Goal: Task Accomplishment & Management: Manage account settings

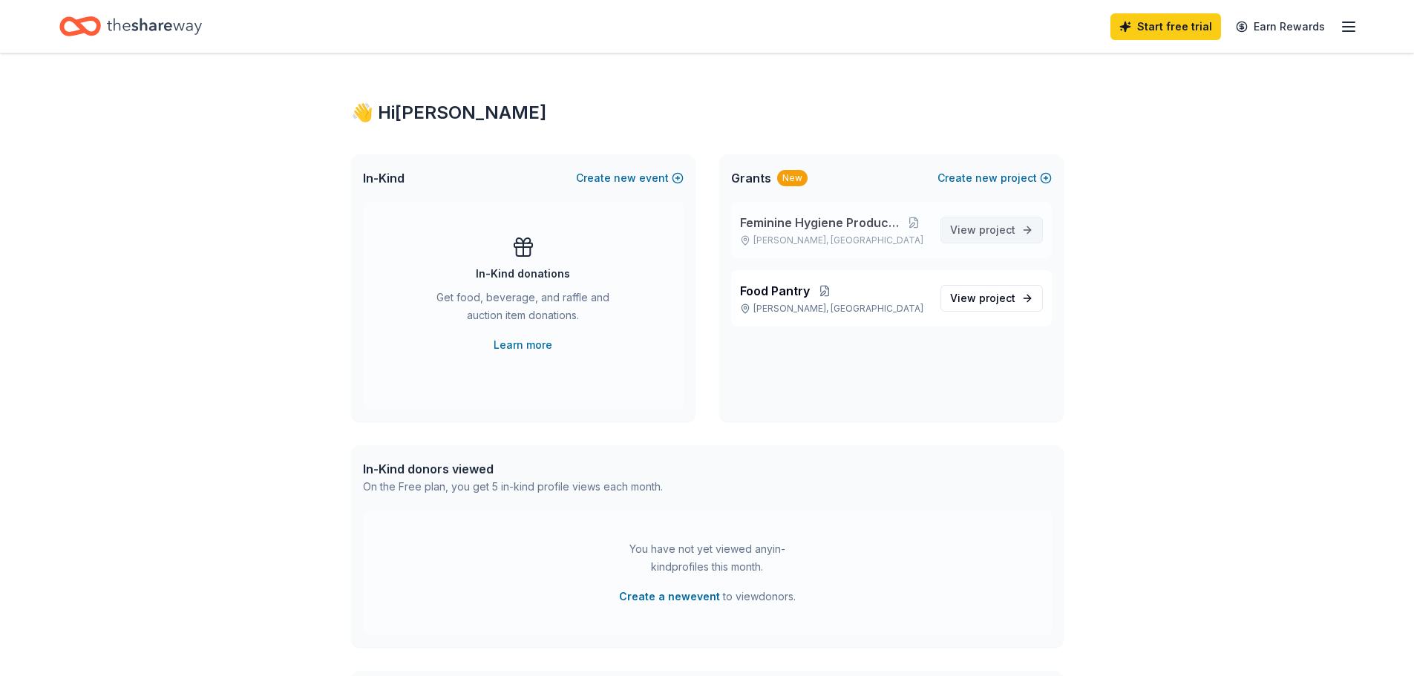
click at [963, 223] on span "View project" at bounding box center [982, 230] width 65 height 18
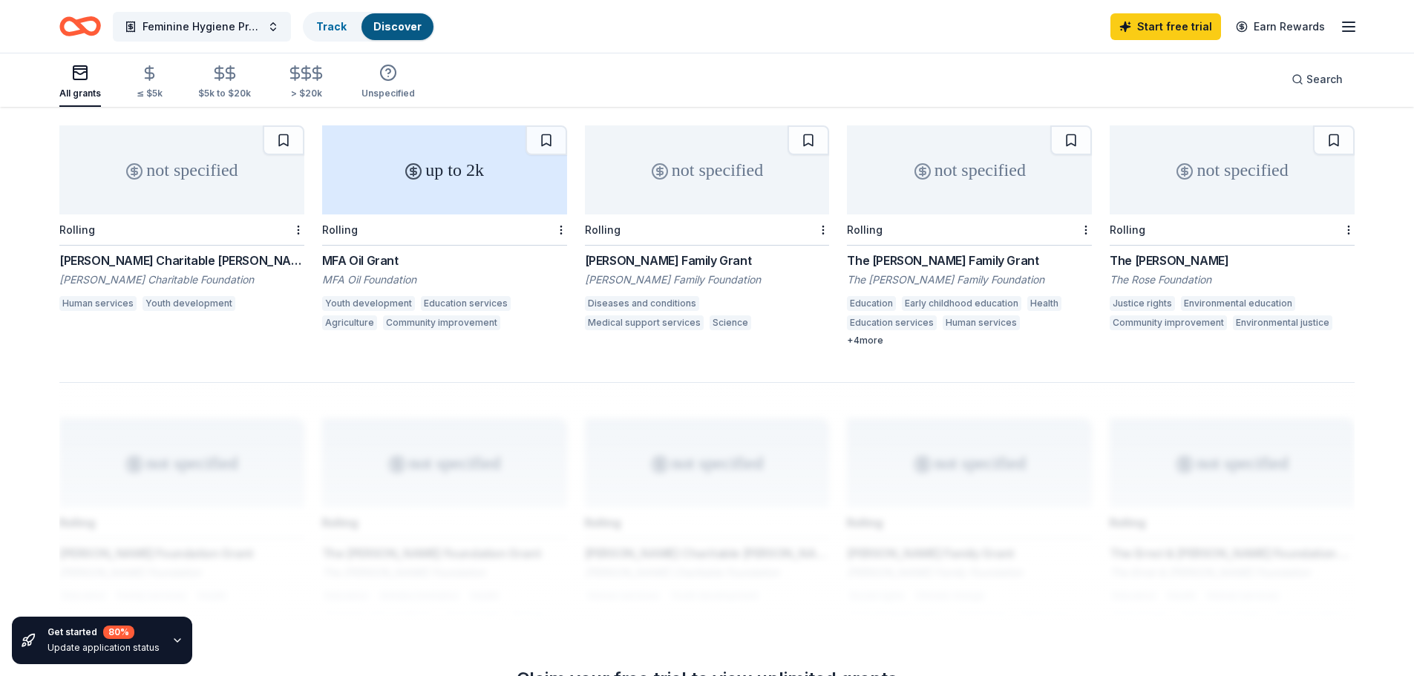
scroll to position [1133, 0]
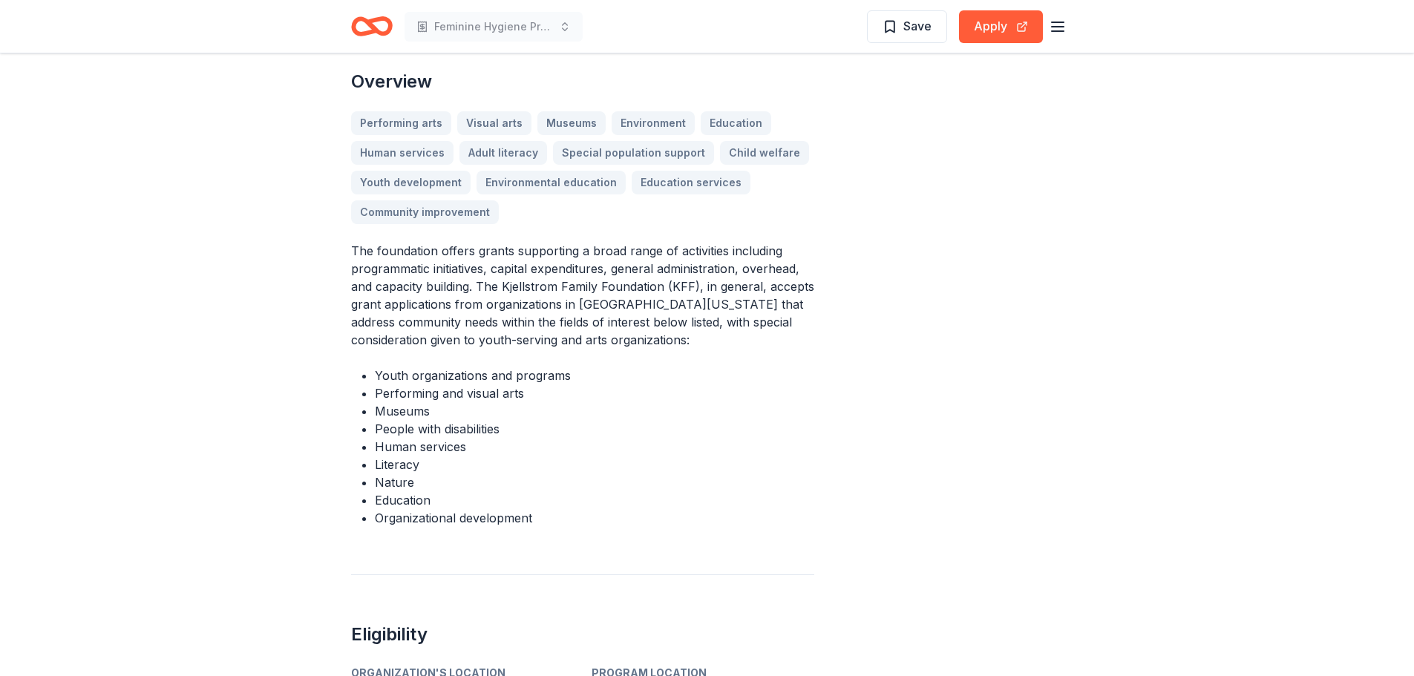
scroll to position [668, 0]
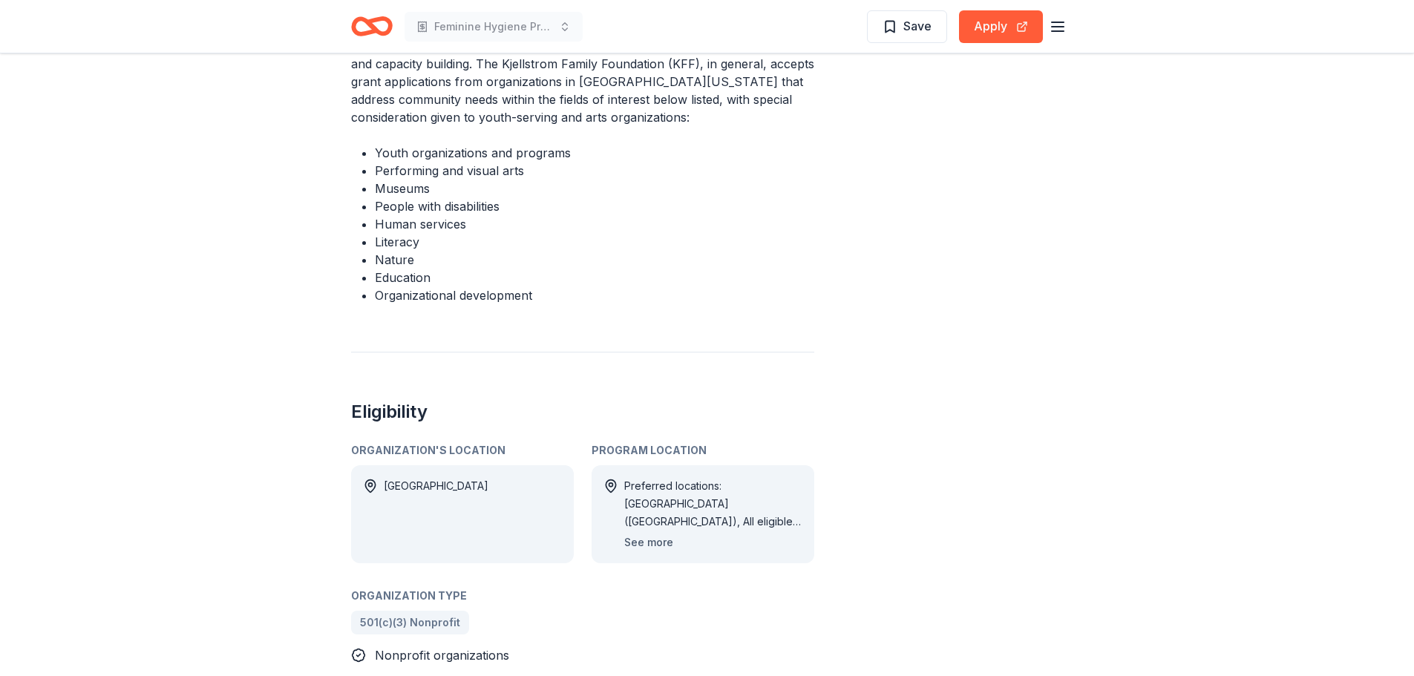
click at [663, 534] on button "See more" at bounding box center [648, 543] width 49 height 18
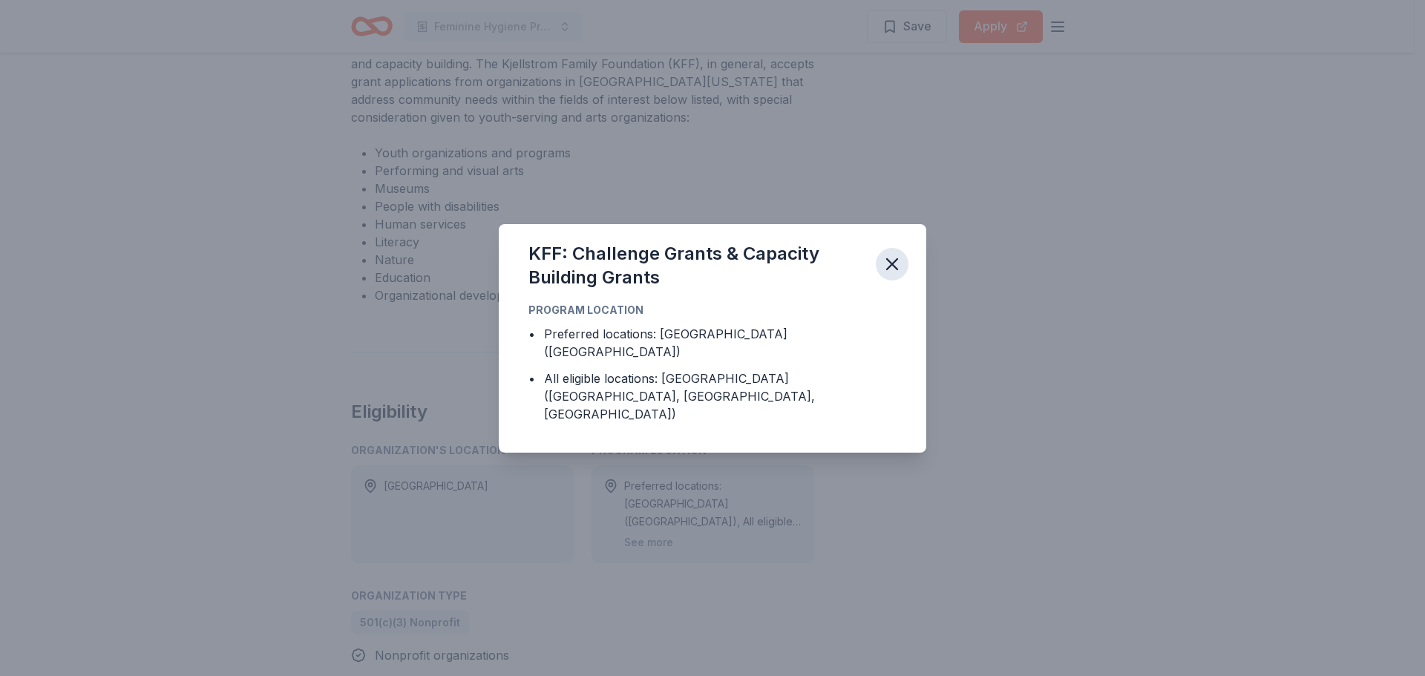
click at [891, 269] on icon "button" at bounding box center [892, 264] width 10 height 10
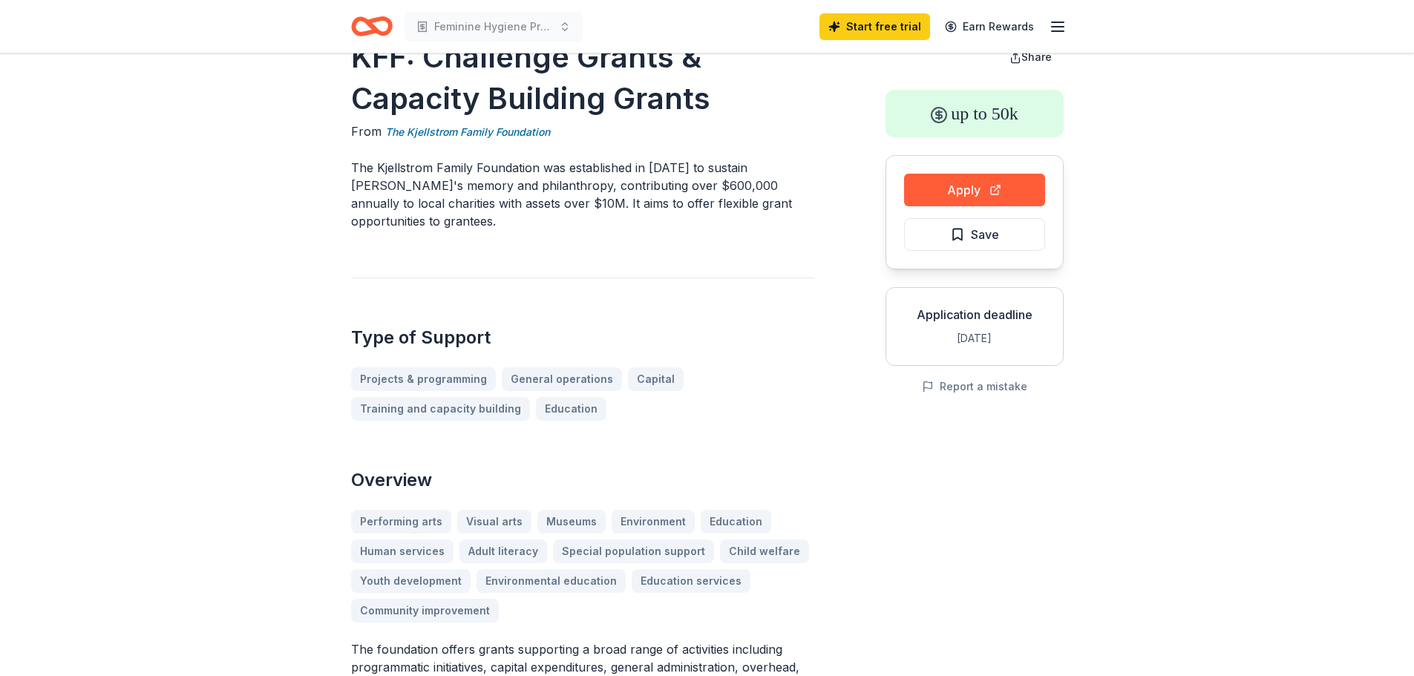
scroll to position [0, 0]
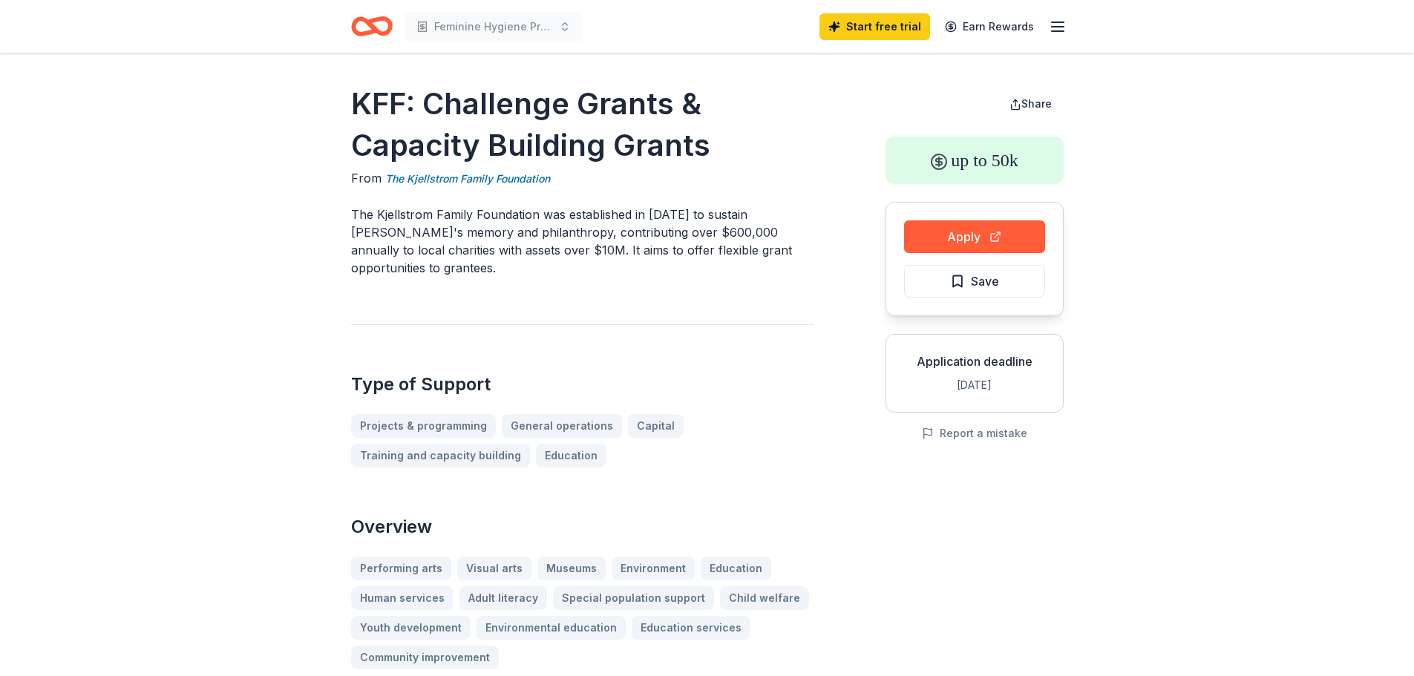
click at [1065, 27] on icon "button" at bounding box center [1058, 27] width 18 height 18
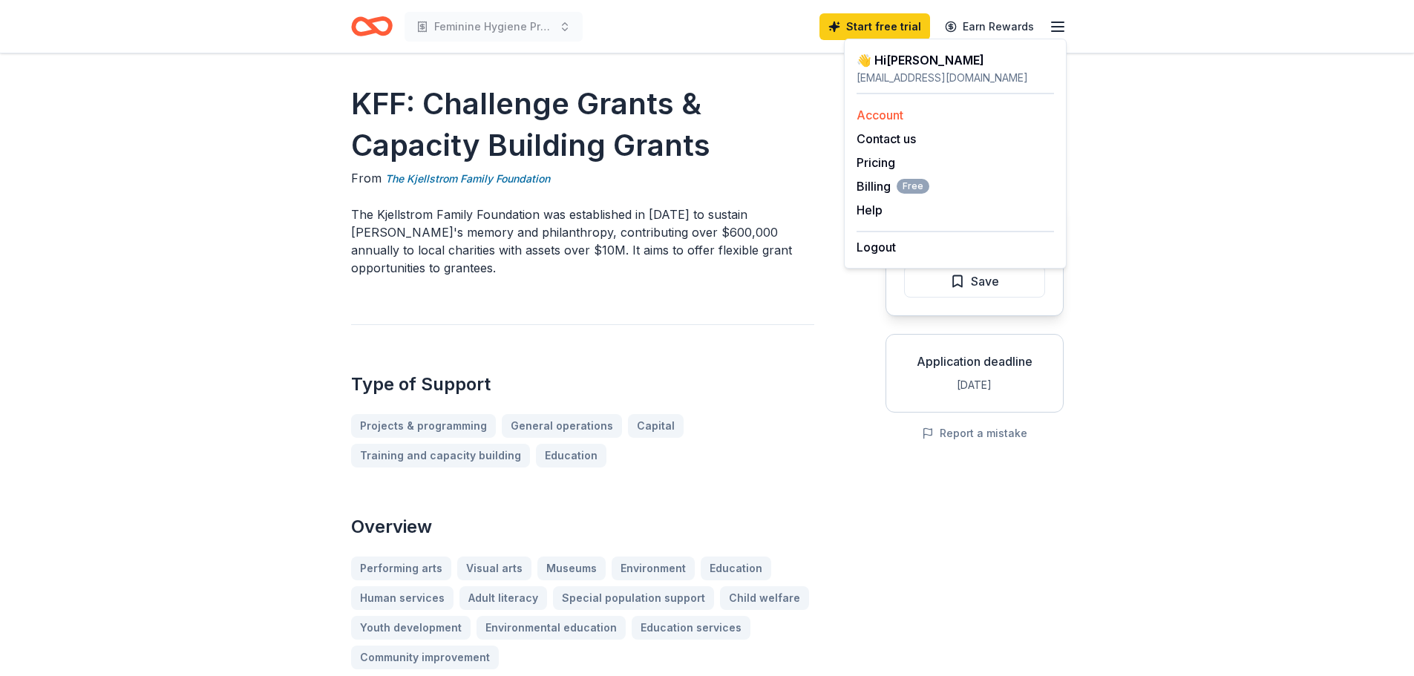
click at [885, 116] on link "Account" at bounding box center [879, 115] width 47 height 15
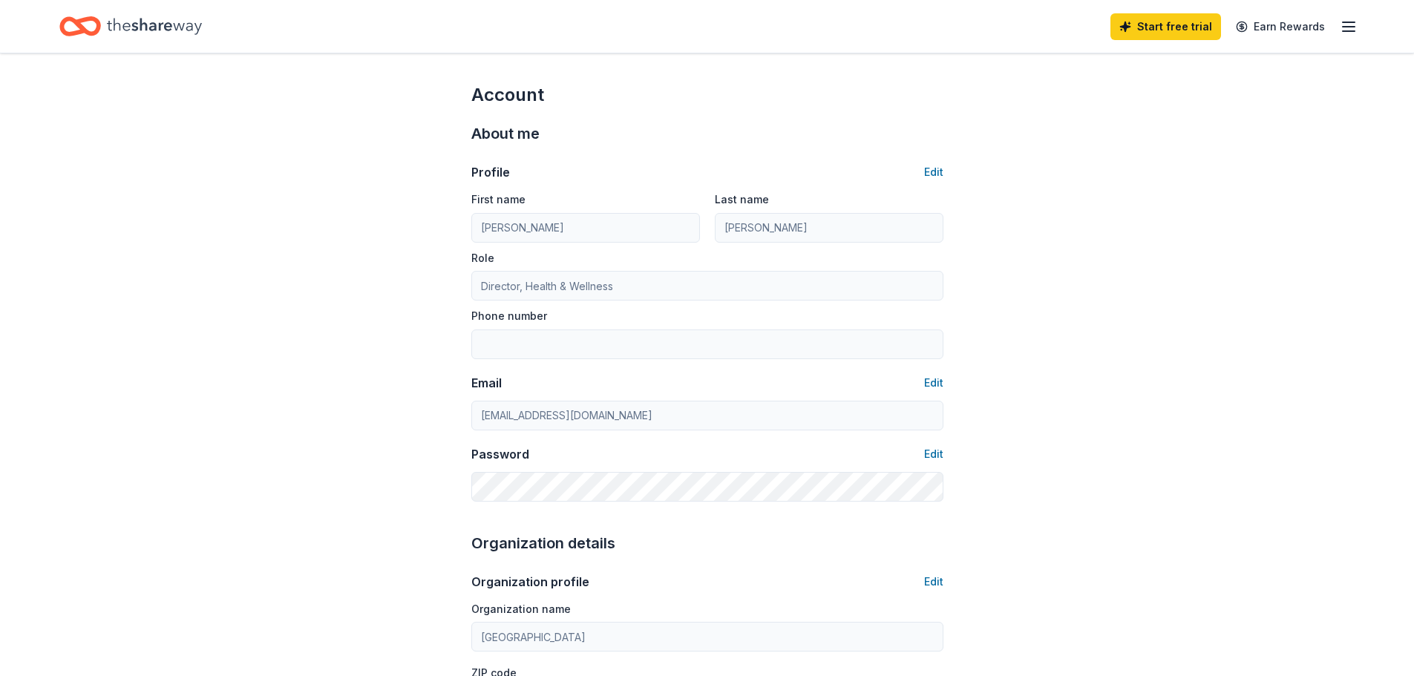
click at [1346, 27] on line "button" at bounding box center [1349, 27] width 12 height 0
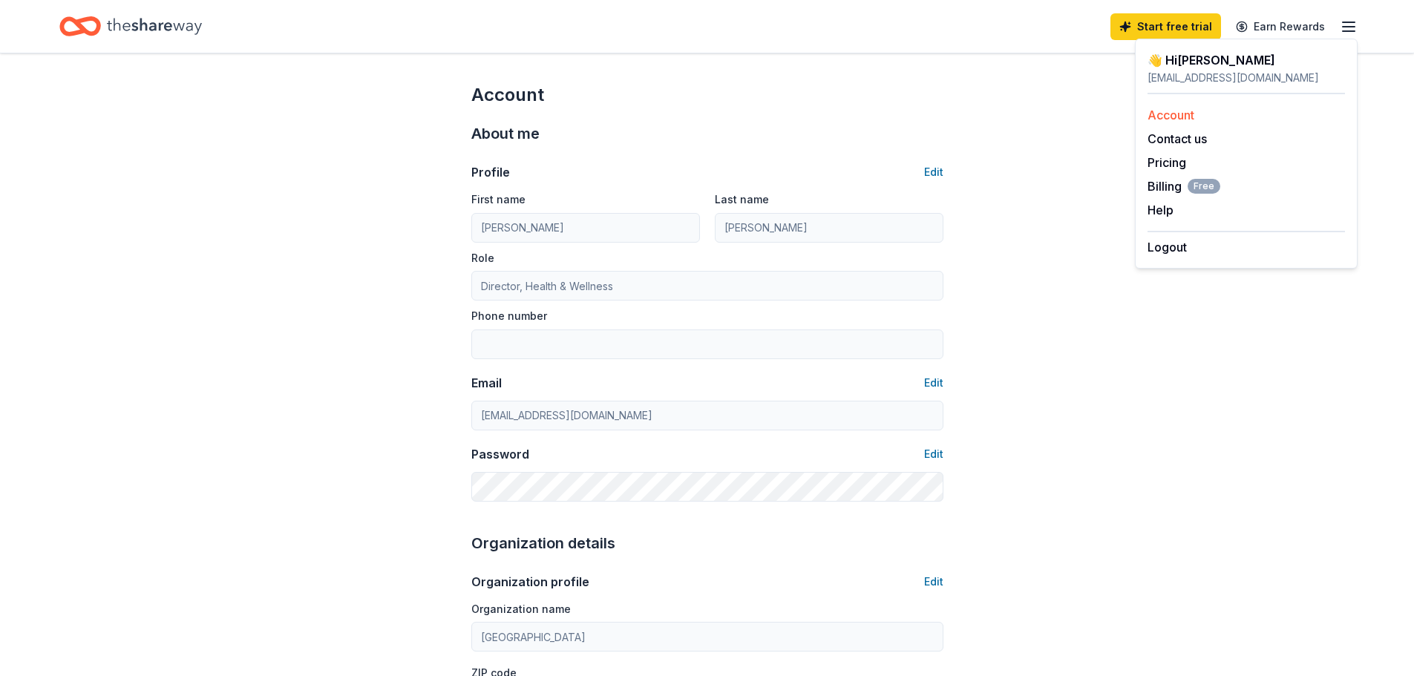
click at [1165, 121] on link "Account" at bounding box center [1170, 115] width 47 height 15
click at [1159, 190] on span "Billing Free" at bounding box center [1183, 186] width 73 height 18
